Goal: Navigation & Orientation: Find specific page/section

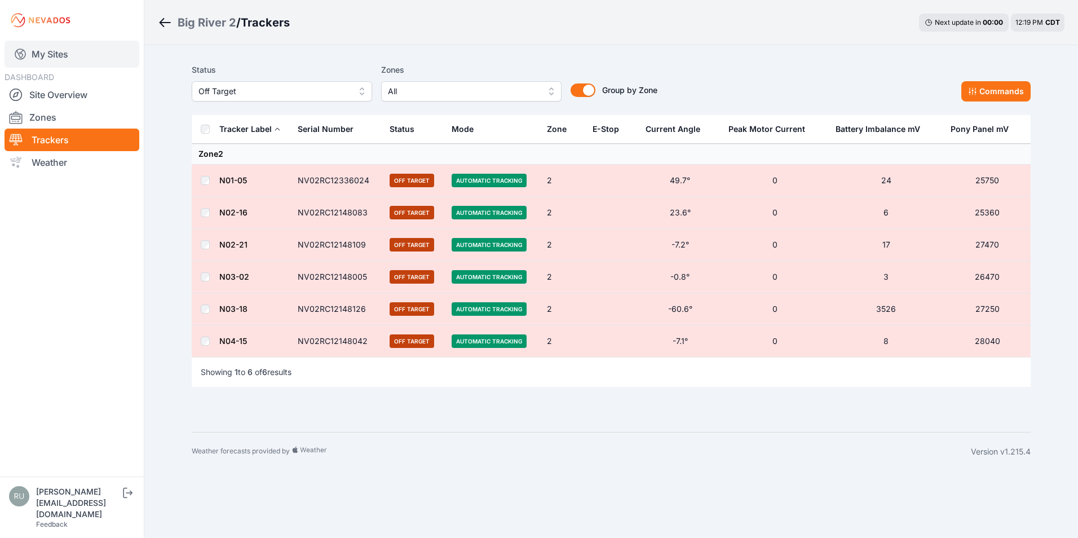
click at [47, 51] on link "My Sites" at bounding box center [72, 54] width 135 height 27
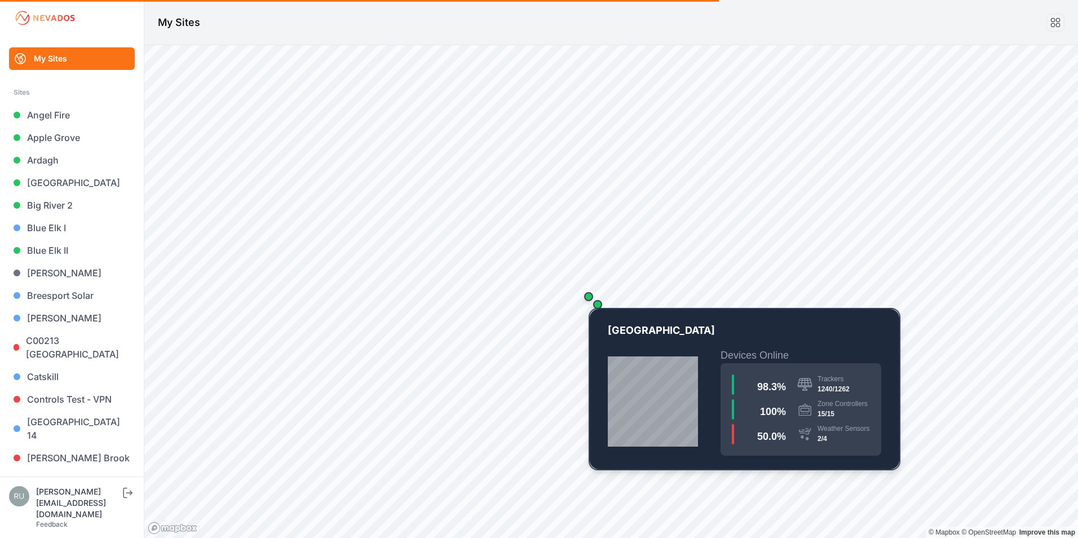
click at [590, 297] on div "Map marker" at bounding box center [588, 296] width 9 height 9
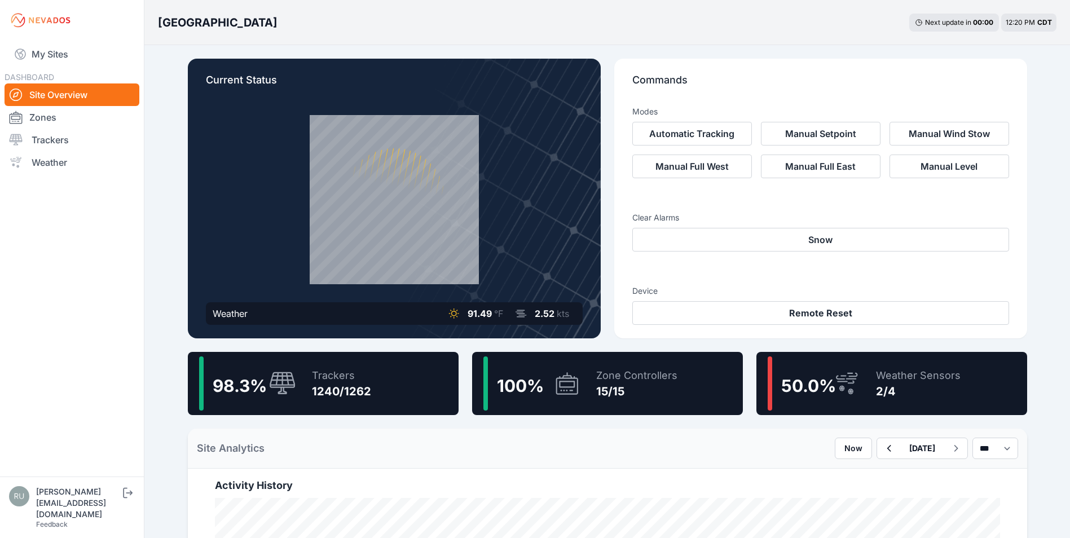
drag, startPoint x: 53, startPoint y: 55, endPoint x: 374, endPoint y: 489, distance: 539.9
click at [53, 55] on link "My Sites" at bounding box center [72, 54] width 135 height 27
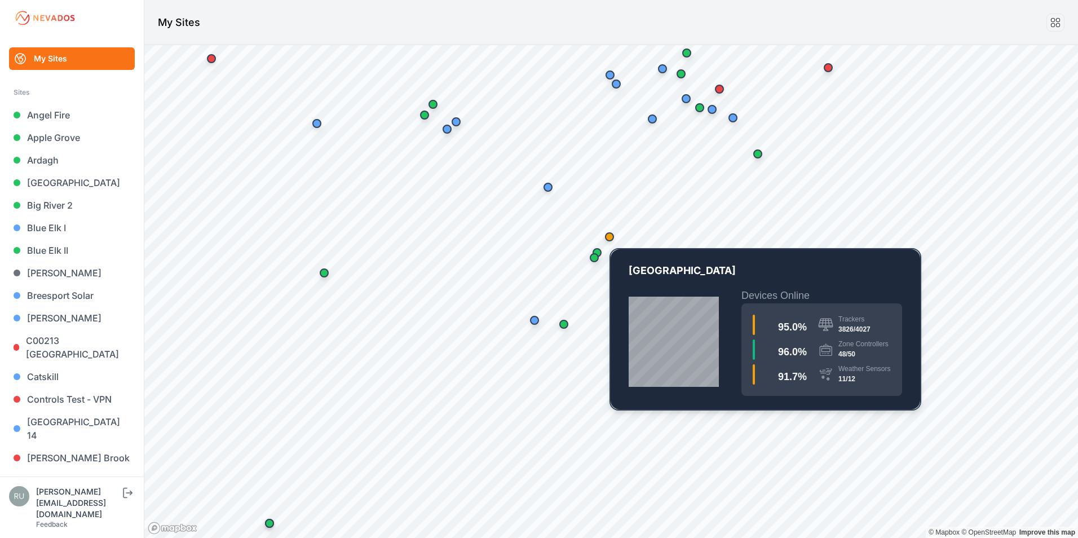
click at [610, 237] on div "Map marker" at bounding box center [609, 236] width 9 height 9
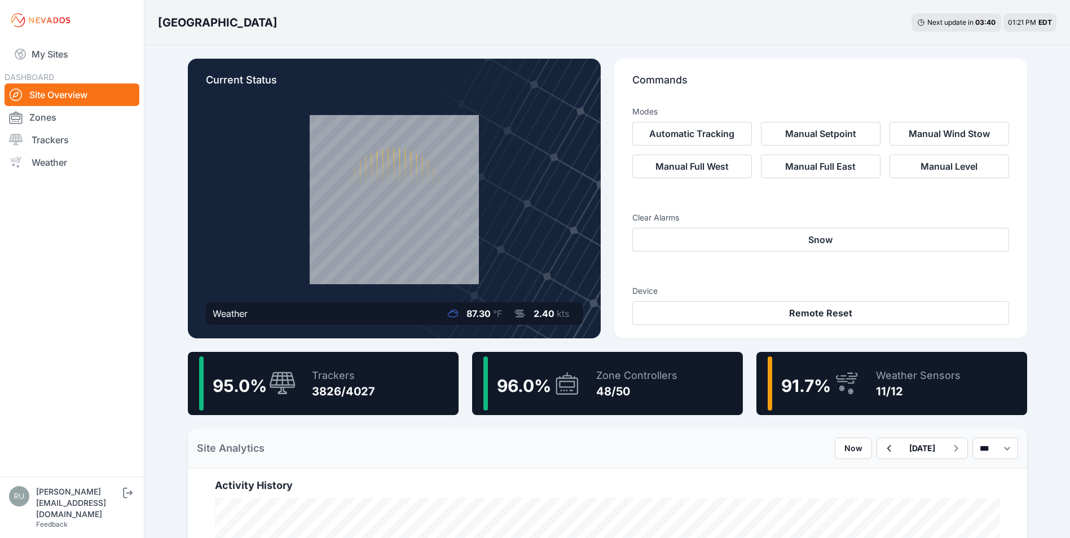
drag, startPoint x: 70, startPoint y: 48, endPoint x: 634, endPoint y: 337, distance: 633.1
click at [70, 48] on link "My Sites" at bounding box center [72, 54] width 135 height 27
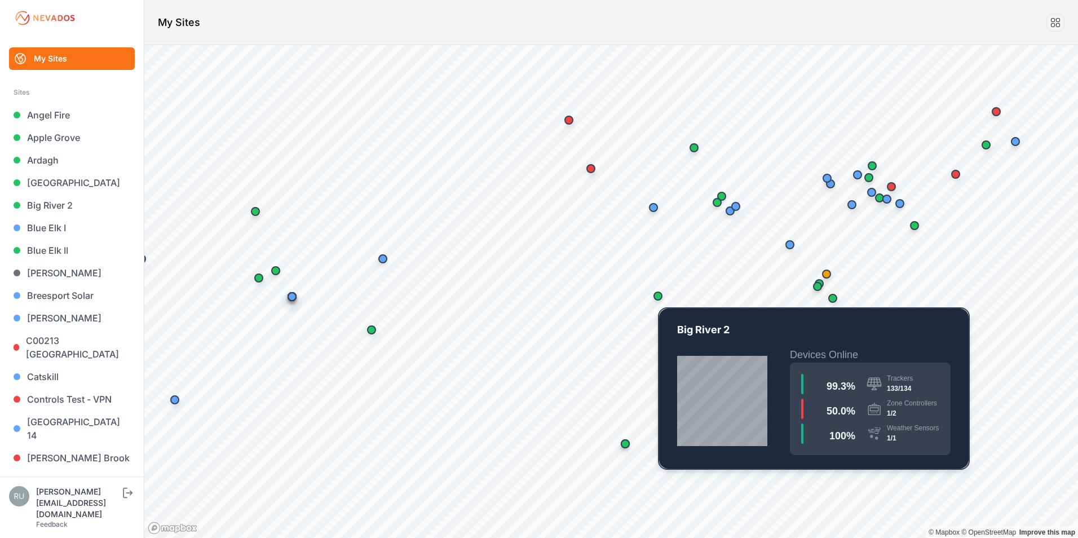
click at [661, 297] on div "Map marker" at bounding box center [658, 296] width 9 height 9
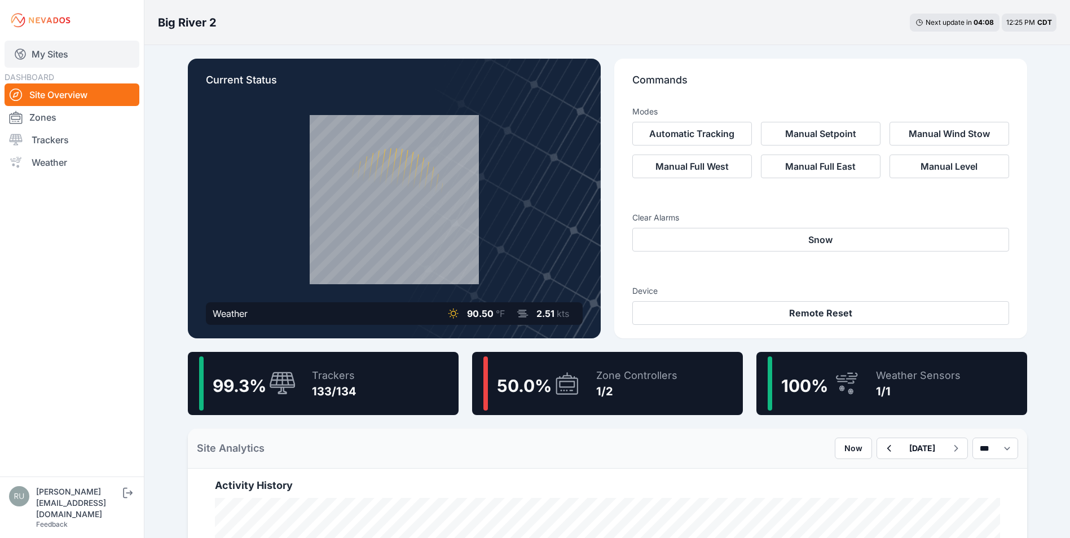
click at [46, 47] on link "My Sites" at bounding box center [72, 54] width 135 height 27
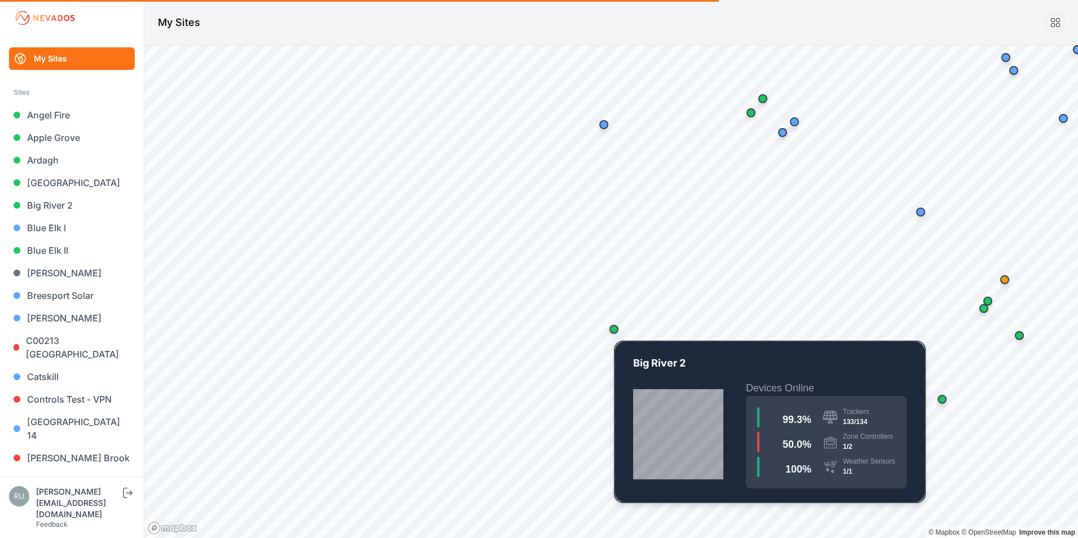
drag, startPoint x: 621, startPoint y: 382, endPoint x: 614, endPoint y: 329, distance: 53.5
click at [614, 329] on div "Map marker" at bounding box center [614, 329] width 9 height 9
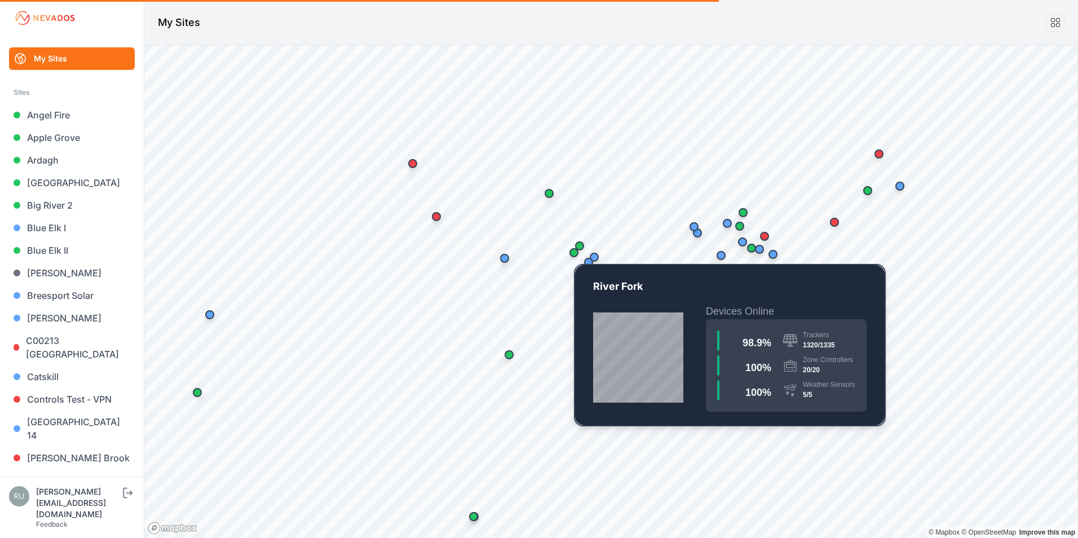
drag, startPoint x: 677, startPoint y: 182, endPoint x: 576, endPoint y: 245, distance: 119.1
click at [576, 245] on div "Map marker" at bounding box center [574, 252] width 23 height 23
